Goal: Task Accomplishment & Management: Use online tool/utility

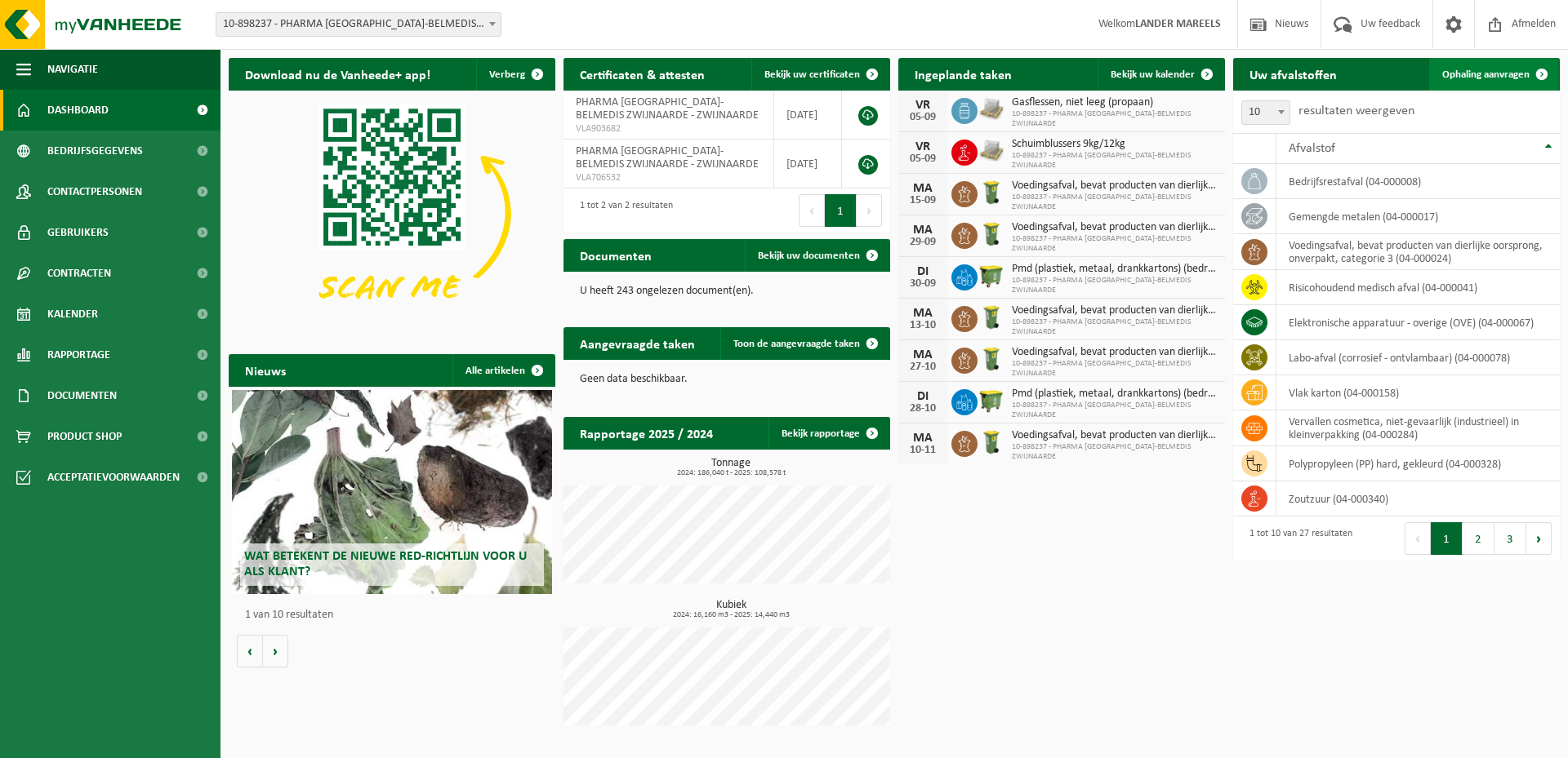
click at [1481, 69] on span "Ophaling aanvragen" at bounding box center [1485, 74] width 87 height 11
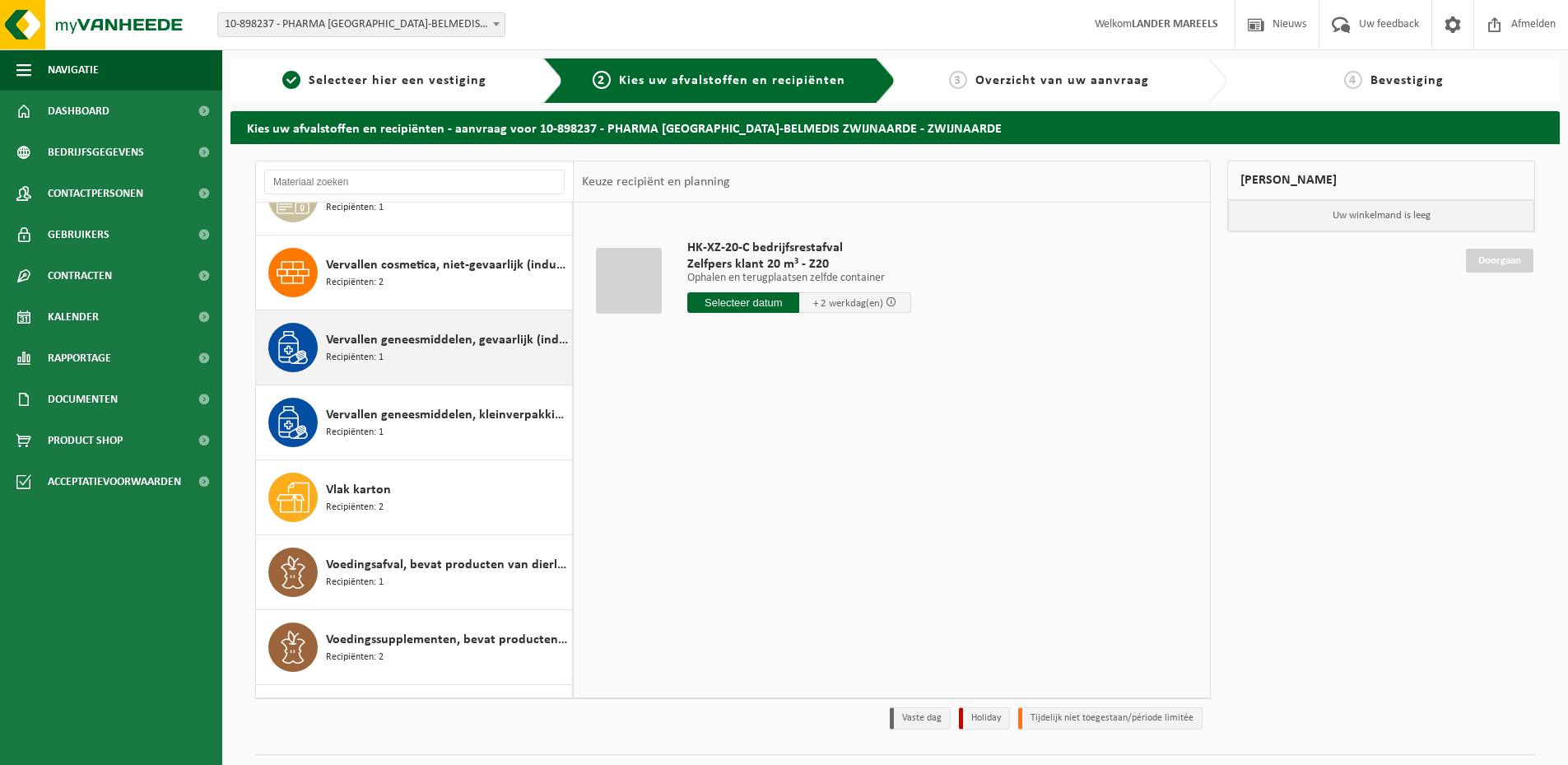
scroll to position [1318, 0]
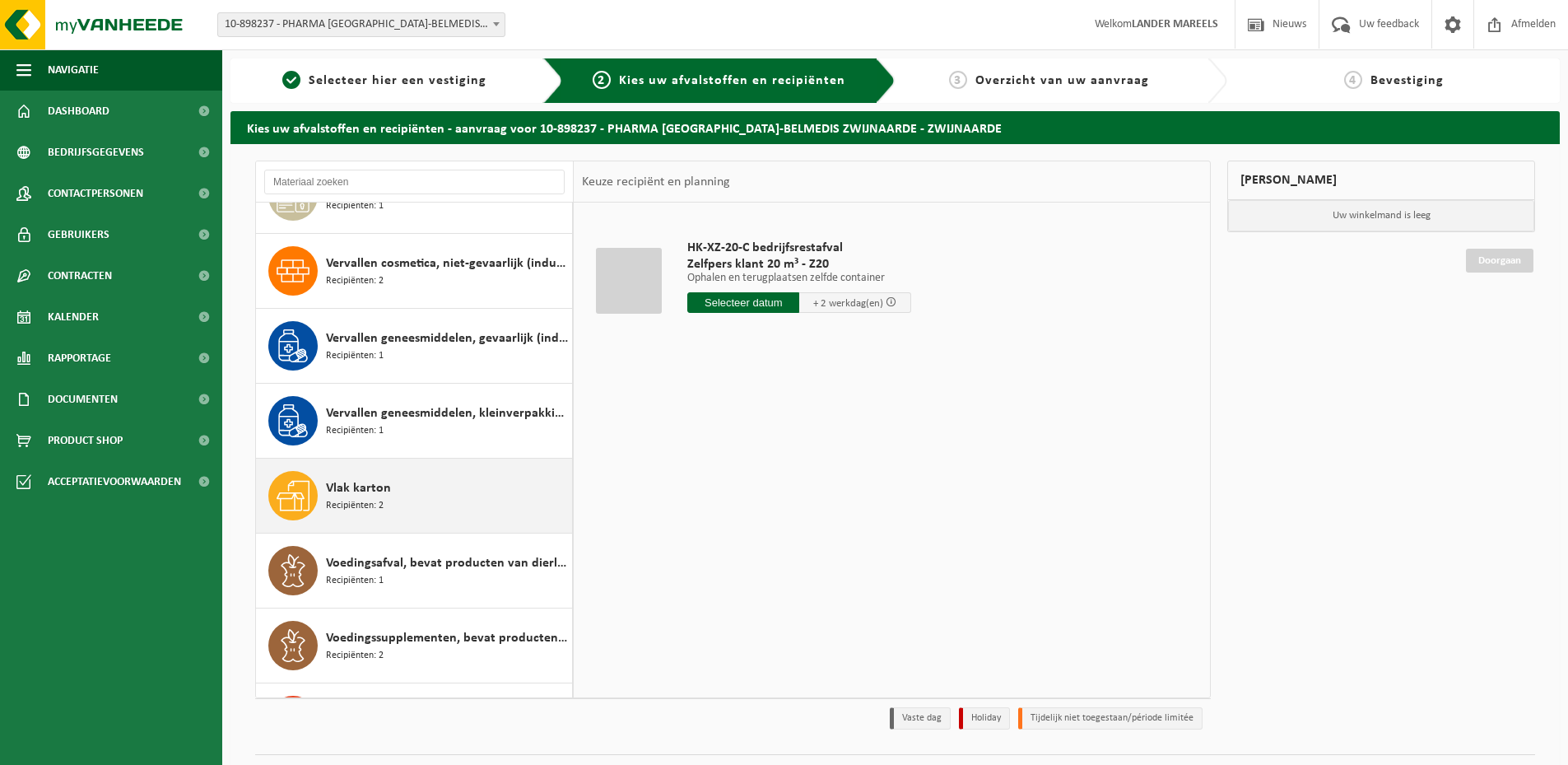
click at [343, 510] on span "Recipiënten: 2" at bounding box center [354, 506] width 57 height 16
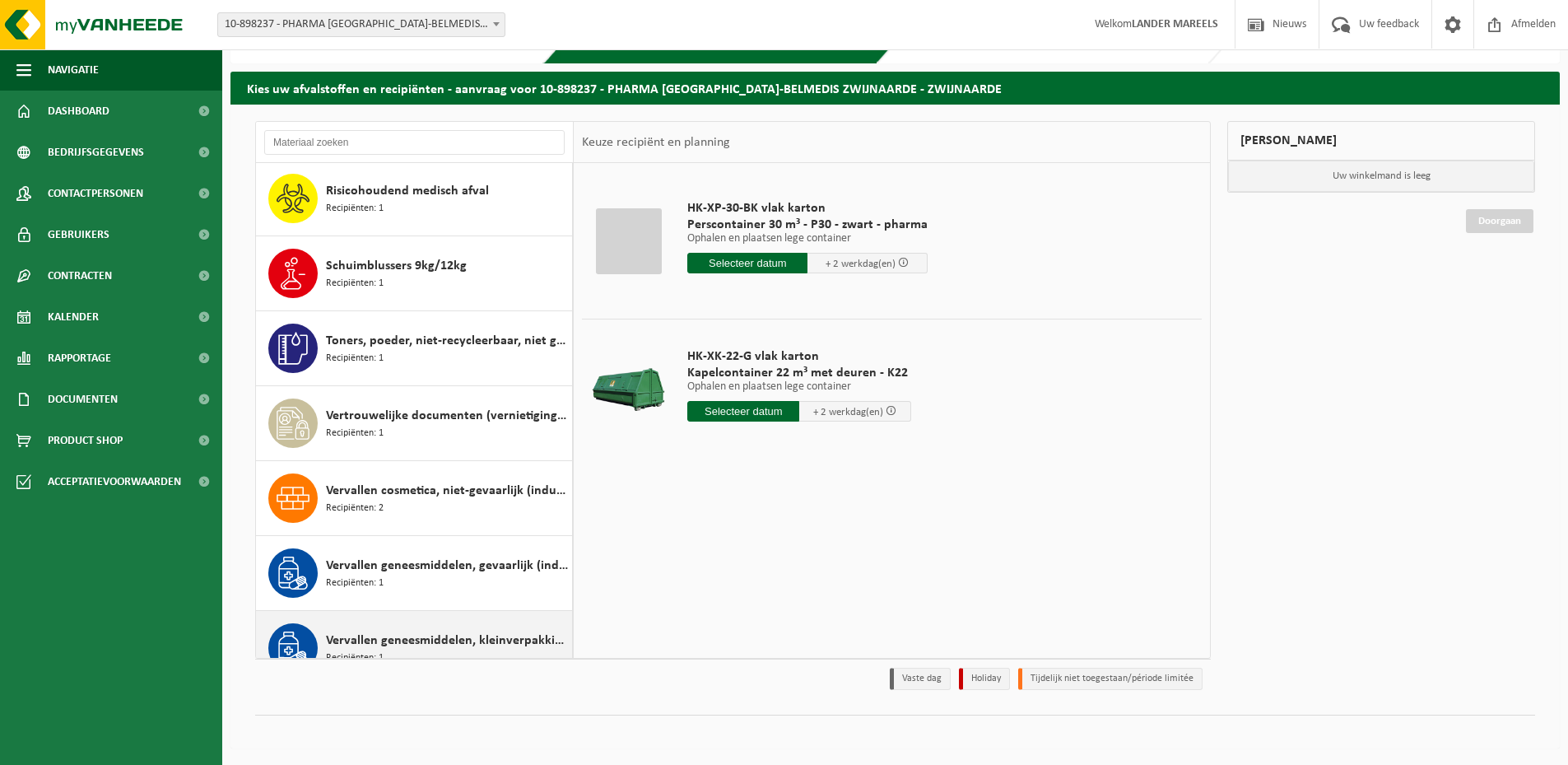
scroll to position [1049, 0]
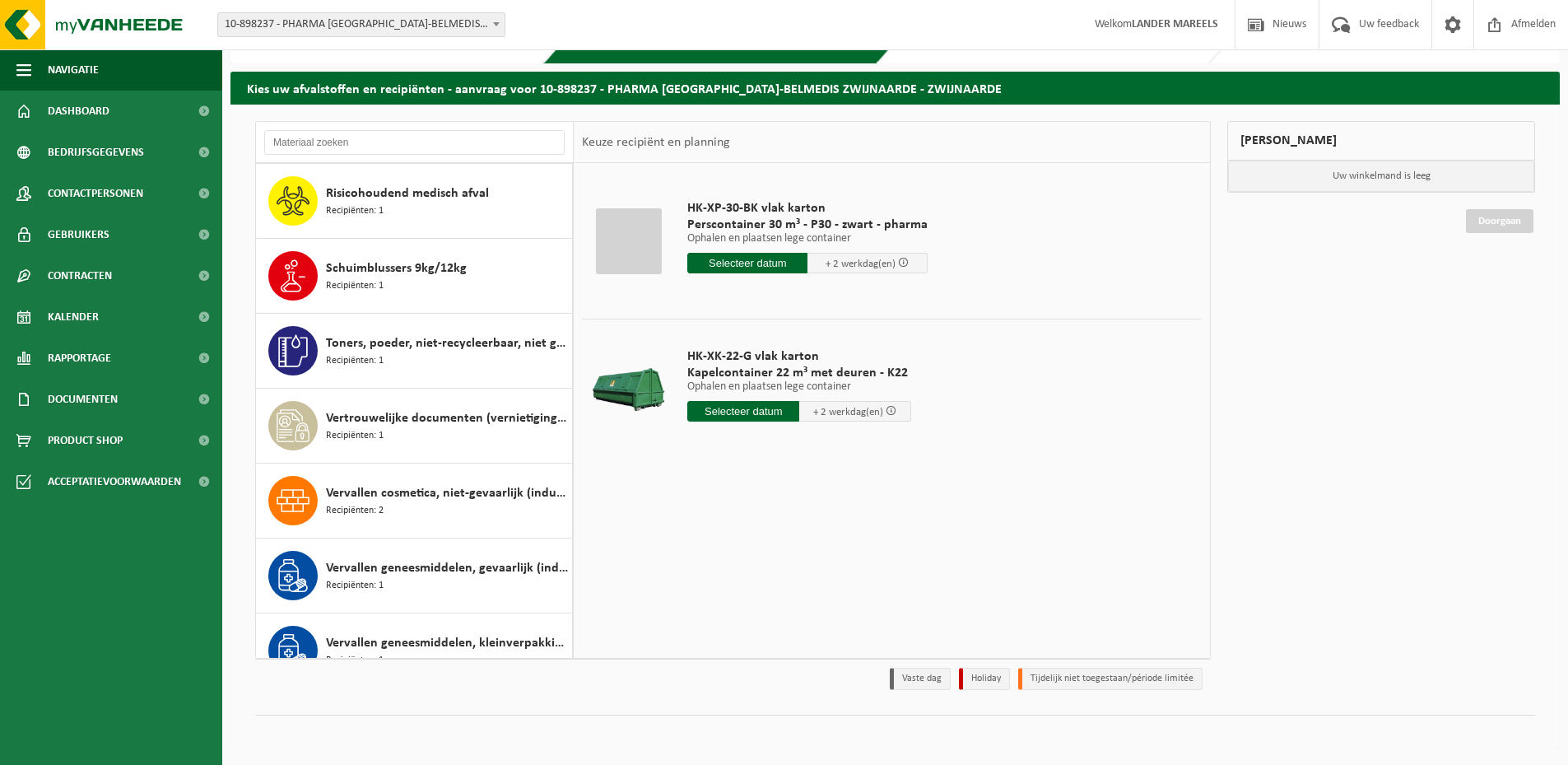
click at [735, 417] on input "text" at bounding box center [743, 411] width 112 height 20
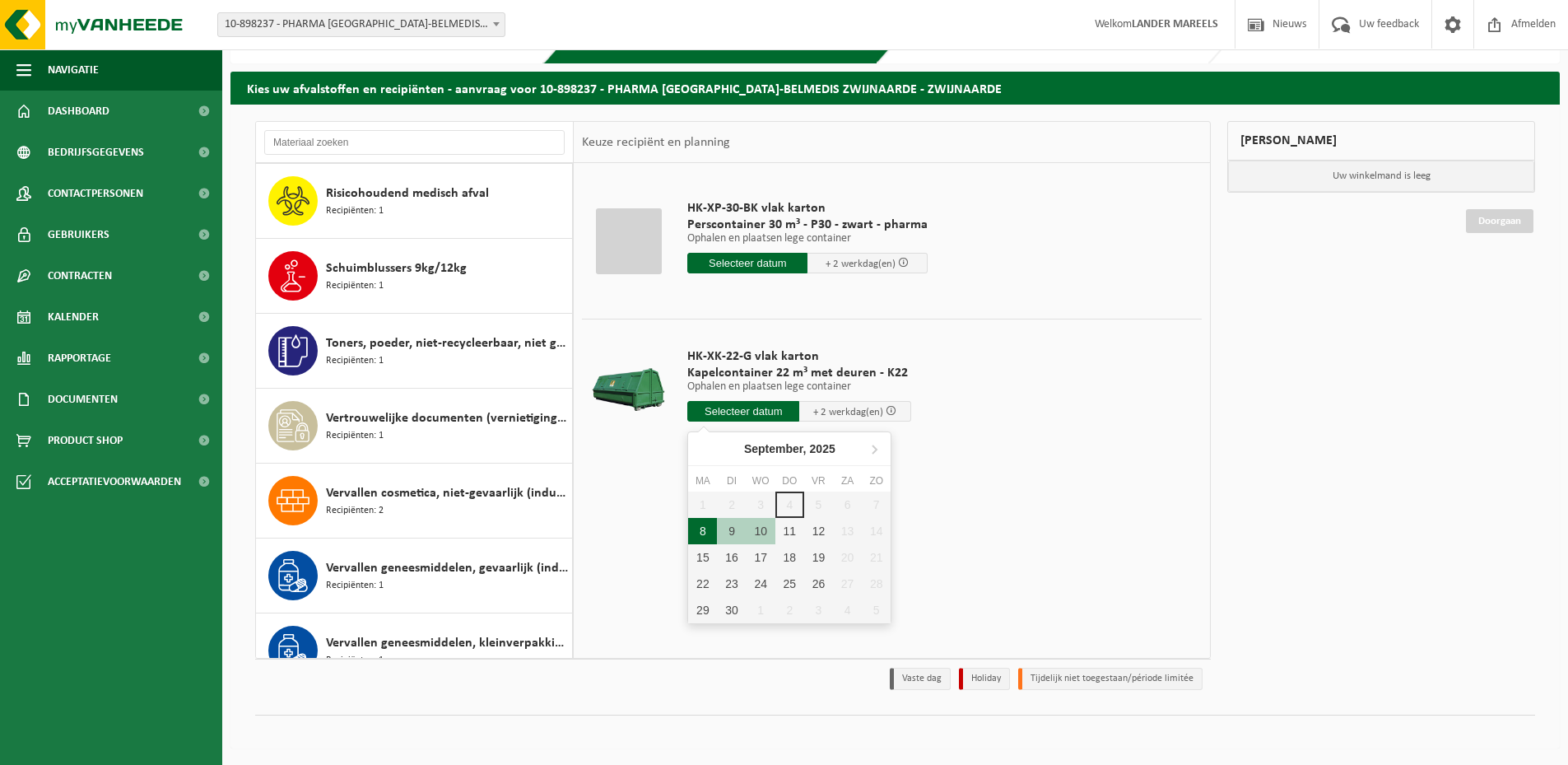
click at [701, 535] on div "8" at bounding box center [702, 530] width 29 height 26
type input "Van 2025-09-08"
type input "2025-09-08"
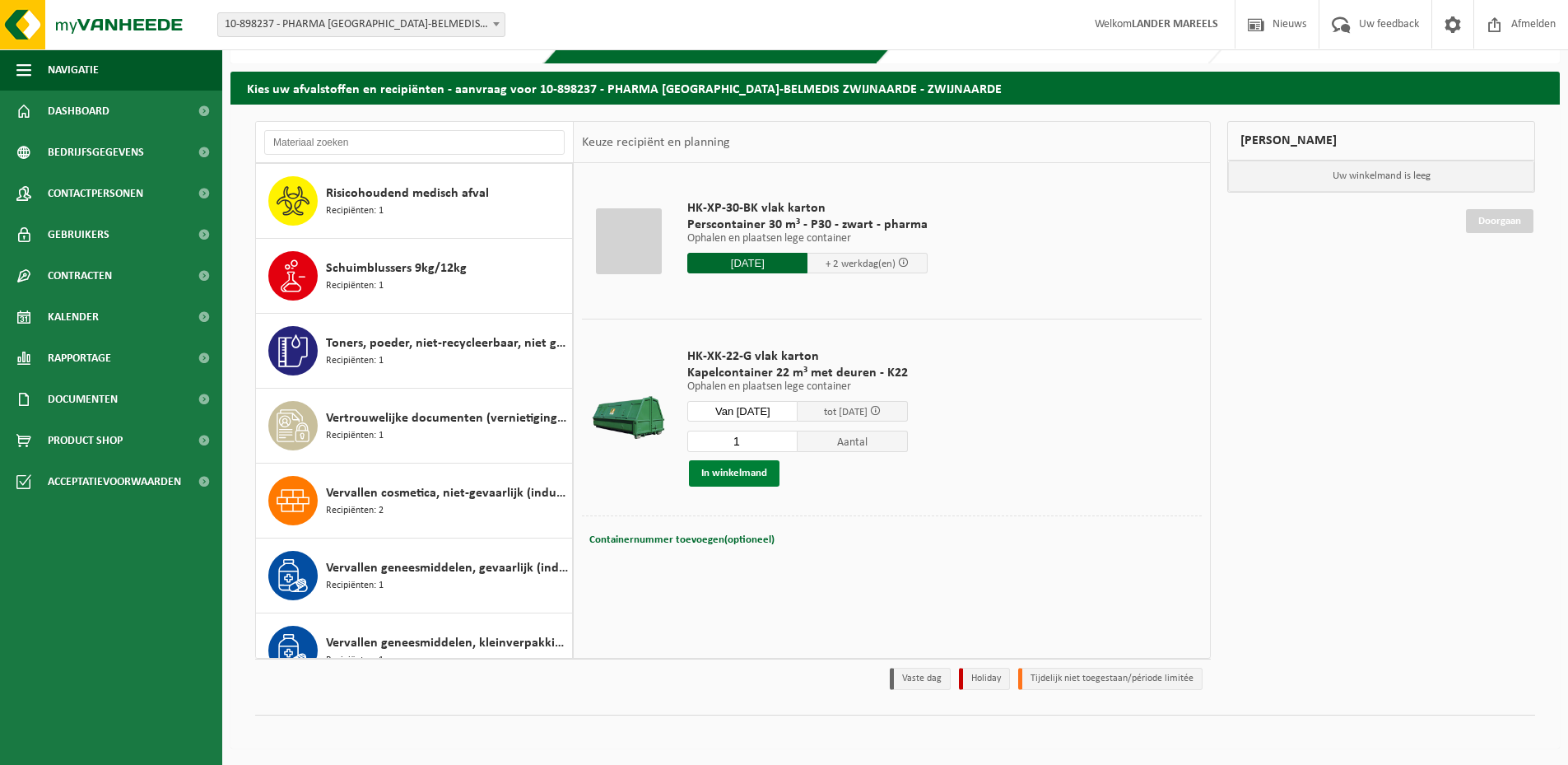
click at [727, 472] on button "In winkelmand" at bounding box center [733, 473] width 90 height 26
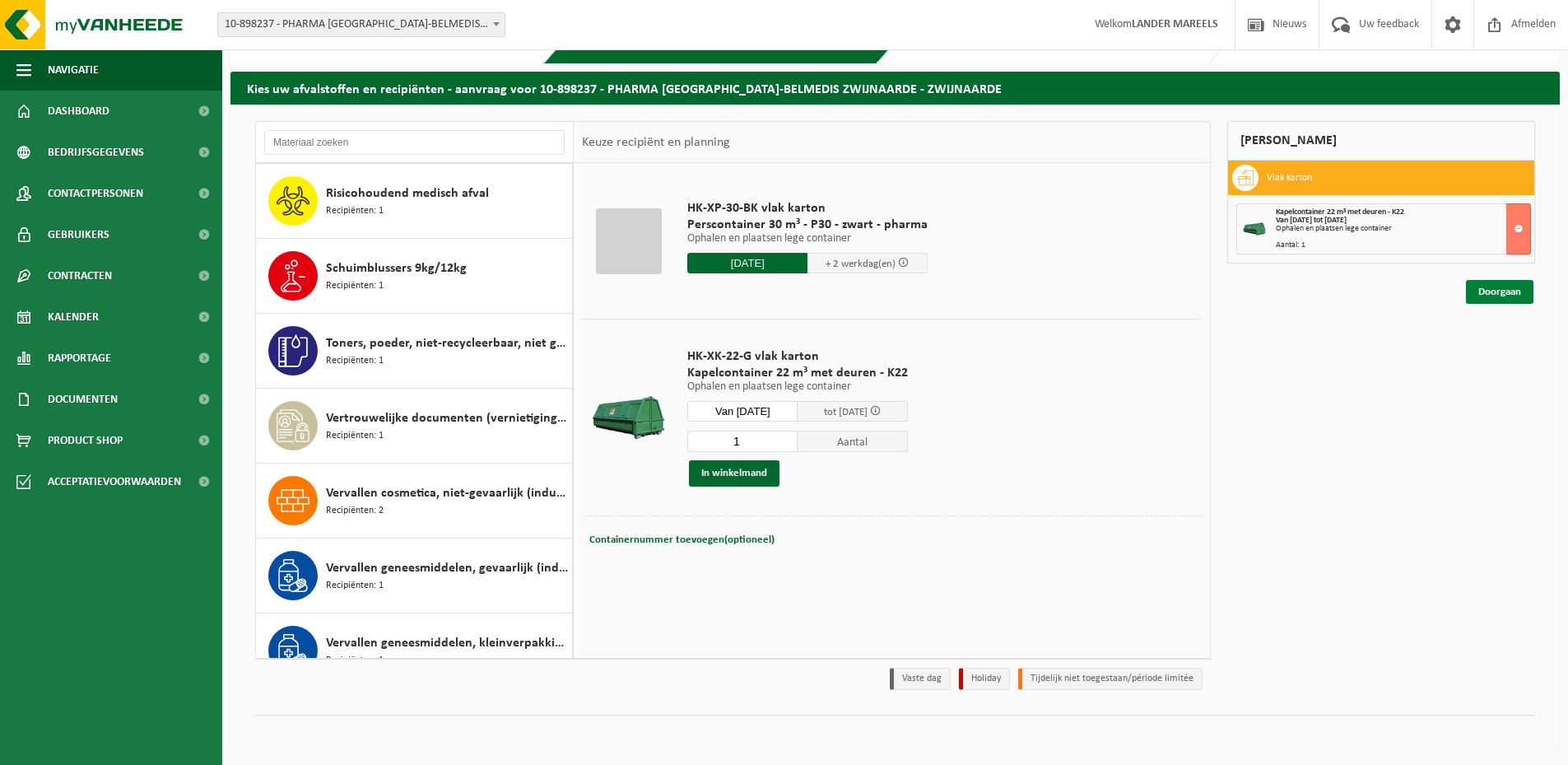
click at [1492, 289] on link "Doorgaan" at bounding box center [1500, 292] width 68 height 24
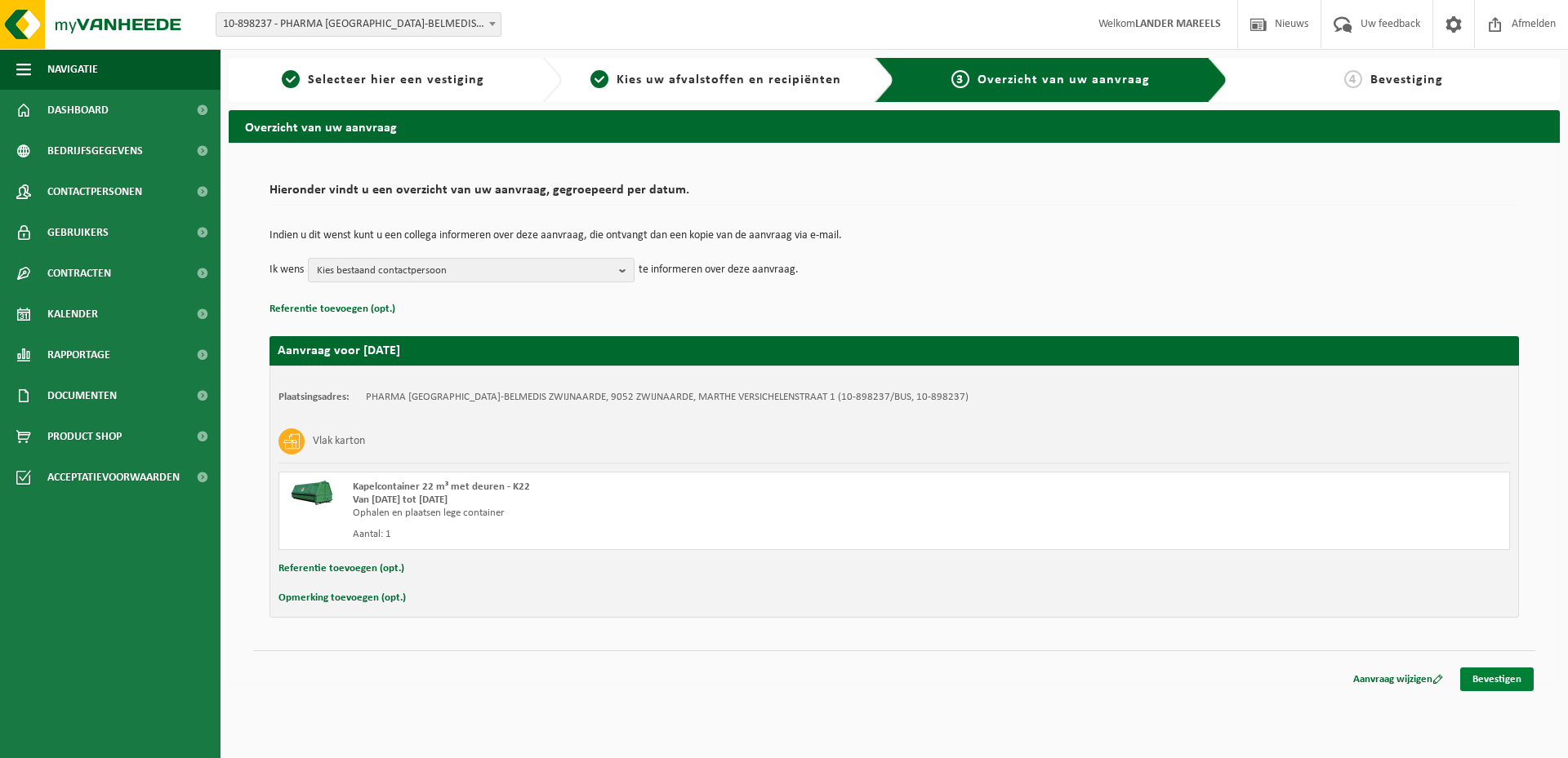
click at [1493, 682] on link "Bevestigen" at bounding box center [1497, 679] width 74 height 23
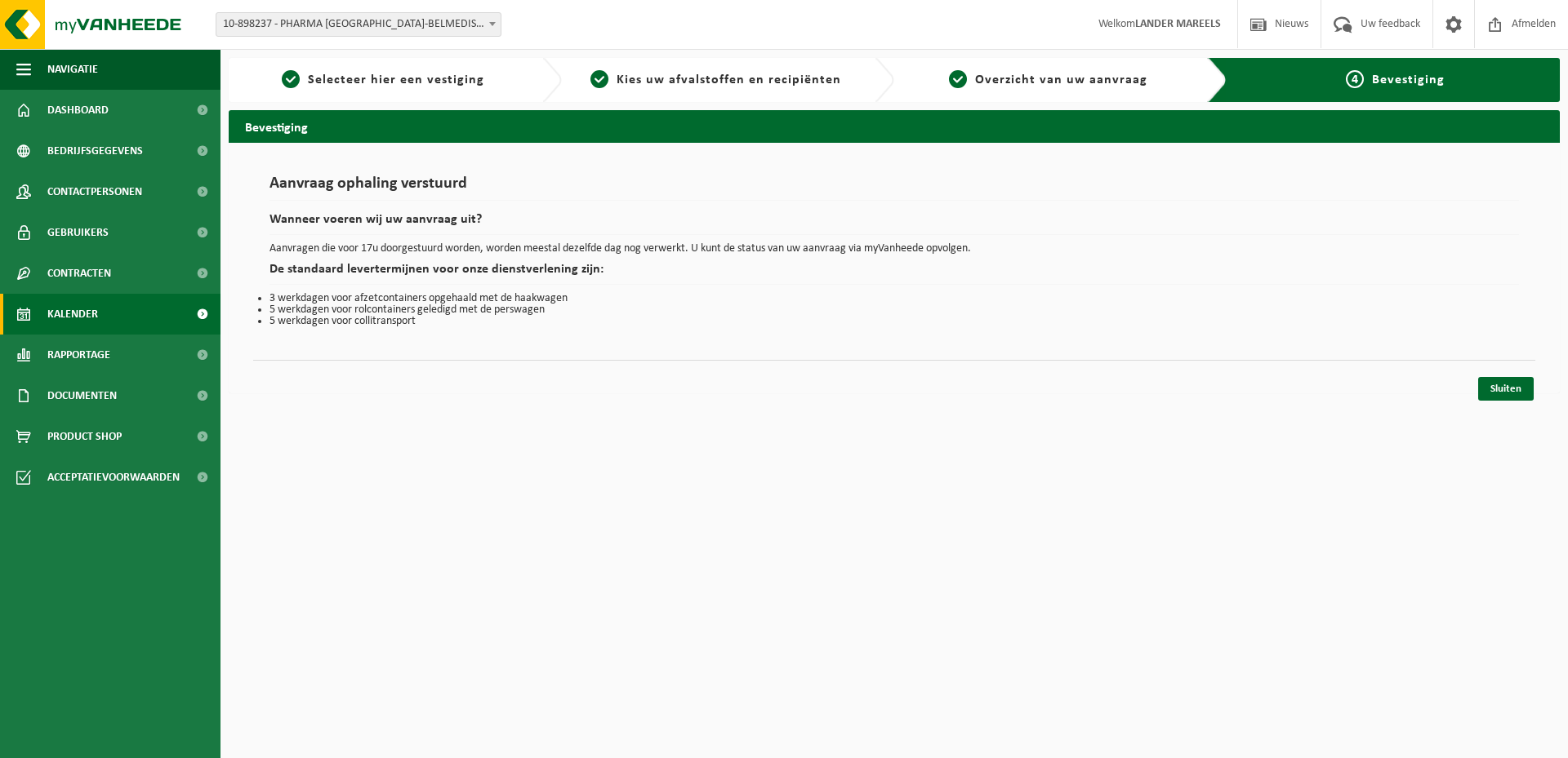
click at [97, 308] on span "Kalender" at bounding box center [73, 314] width 50 height 41
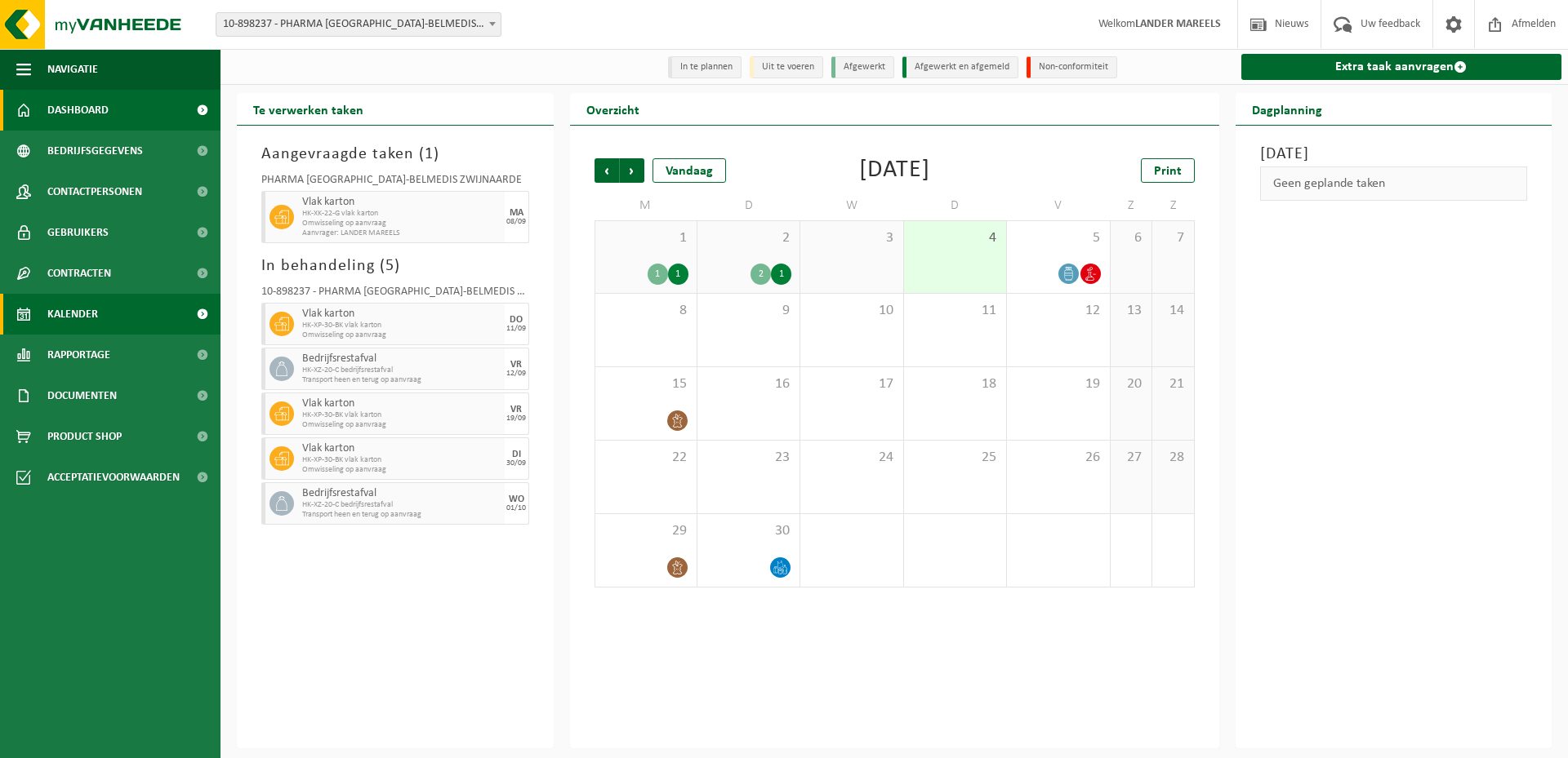
click at [65, 112] on span "Dashboard" at bounding box center [78, 110] width 61 height 41
